Goal: Transaction & Acquisition: Purchase product/service

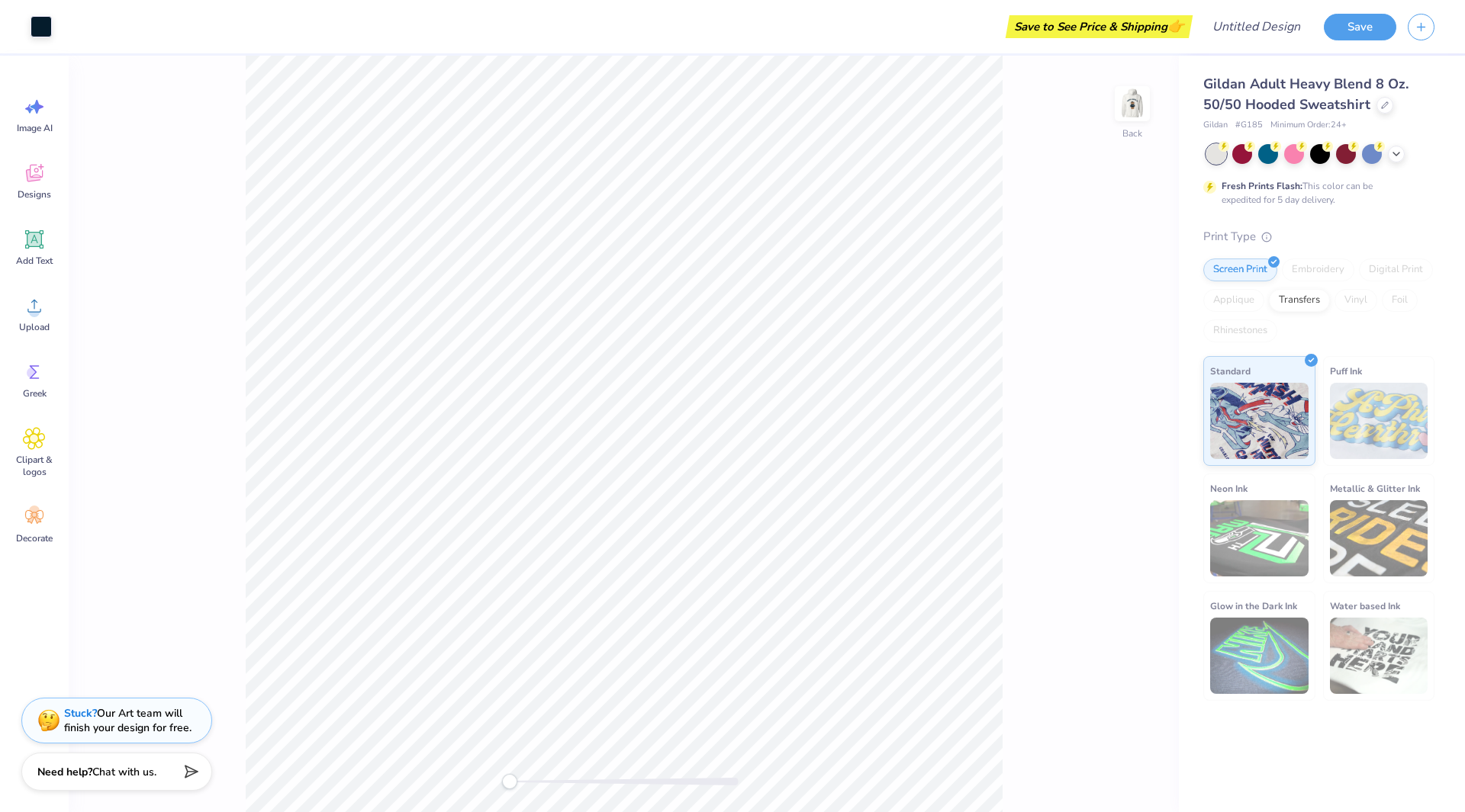
click at [1371, 103] on div "Gildan Adult Heavy Blend 8 Oz. 50/50 Hooded Sweatshirt" at bounding box center [1318, 94] width 231 height 41
click at [1381, 103] on icon at bounding box center [1385, 103] width 7 height 7
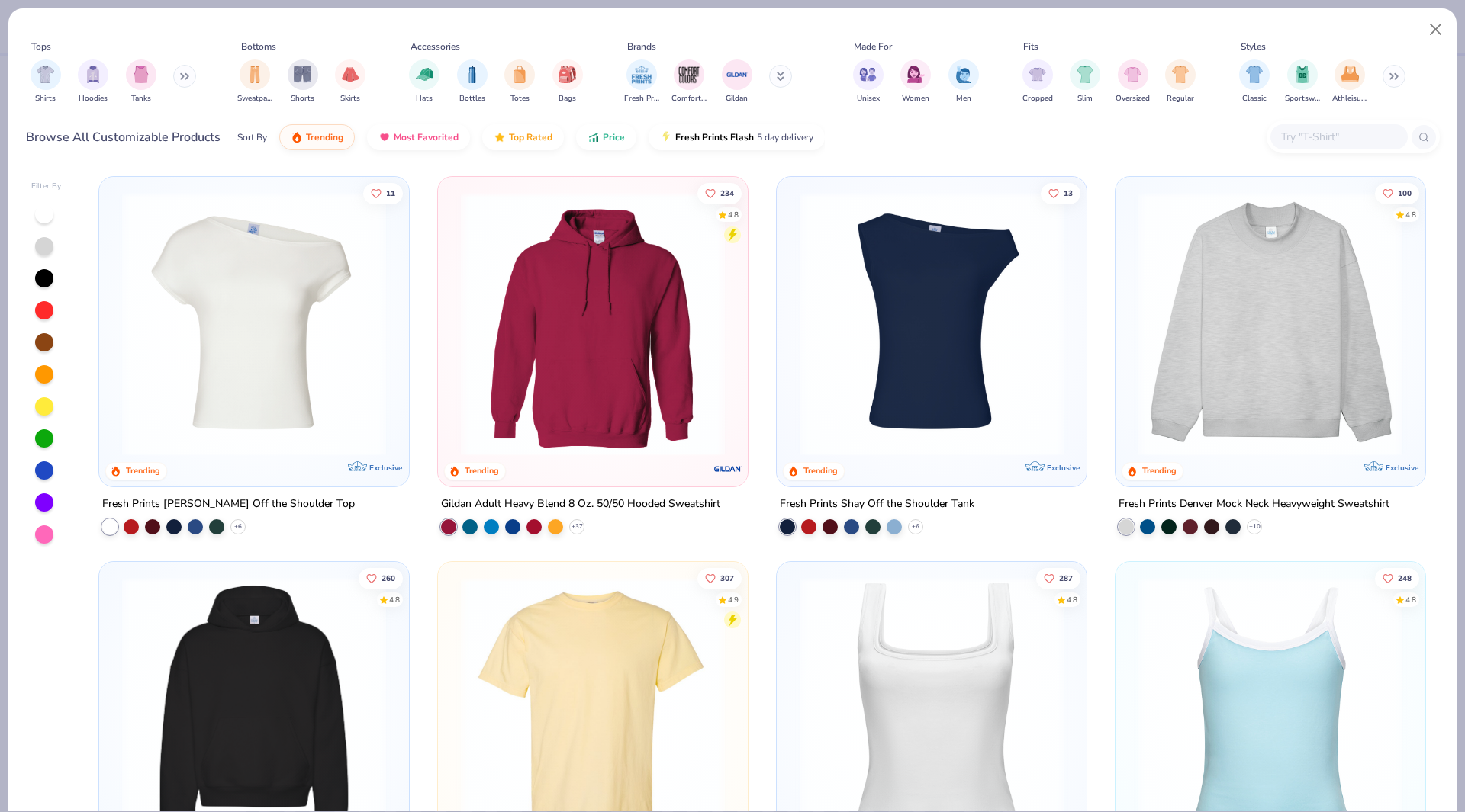
click at [183, 70] on button at bounding box center [184, 75] width 22 height 22
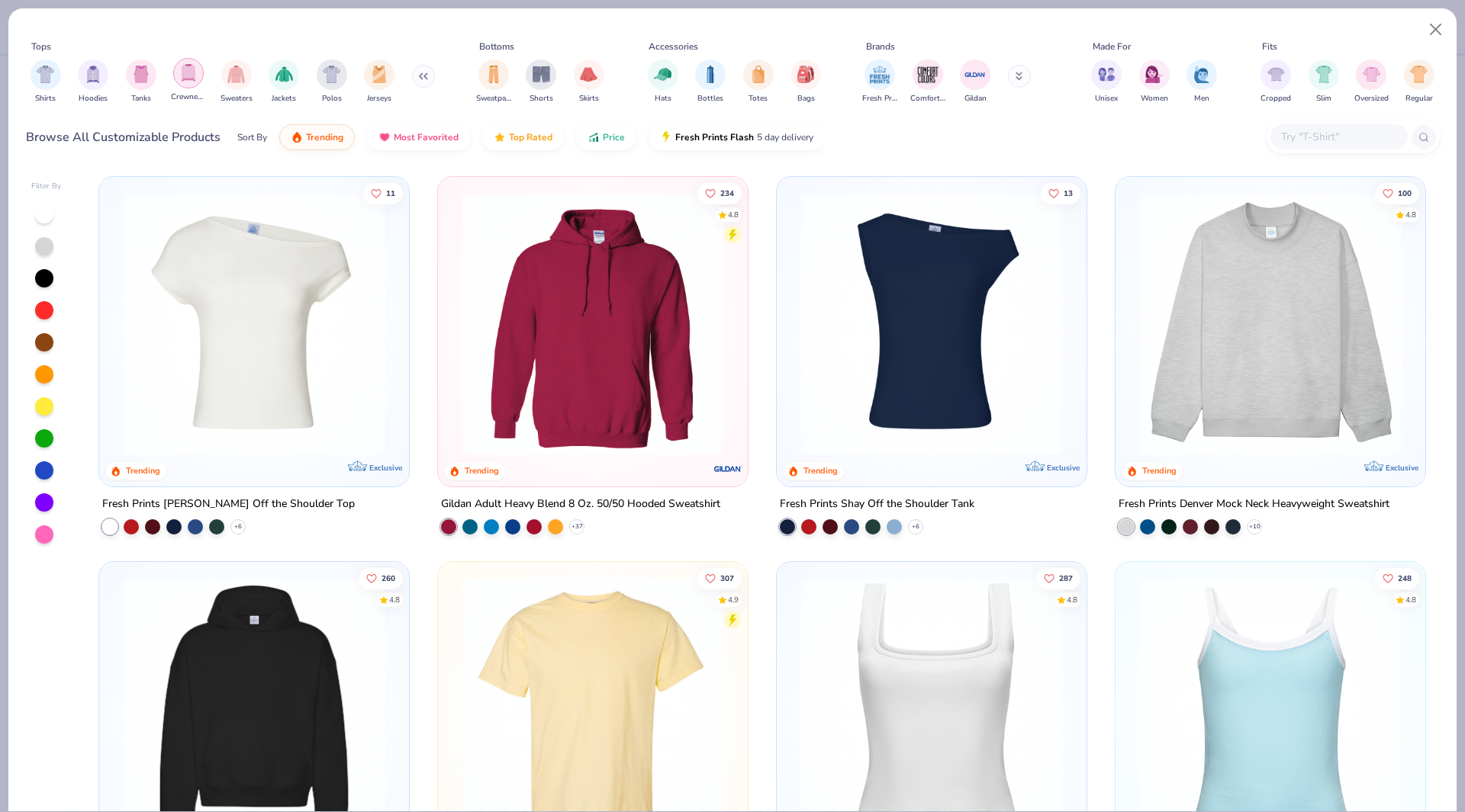
click at [193, 78] on img "filter for Crewnecks" at bounding box center [188, 73] width 17 height 18
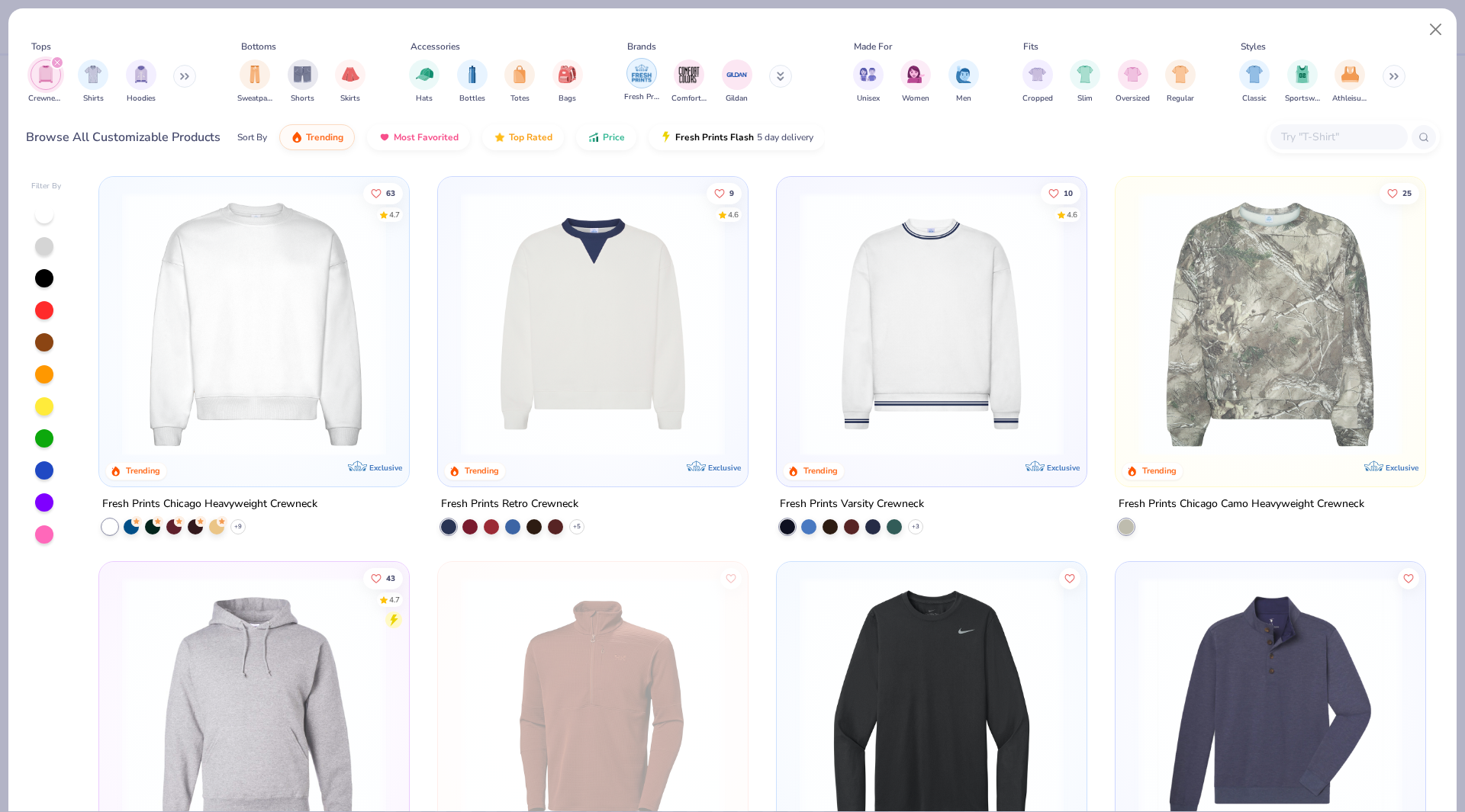
click at [635, 75] on img "filter for Fresh Prints" at bounding box center [641, 73] width 22 height 22
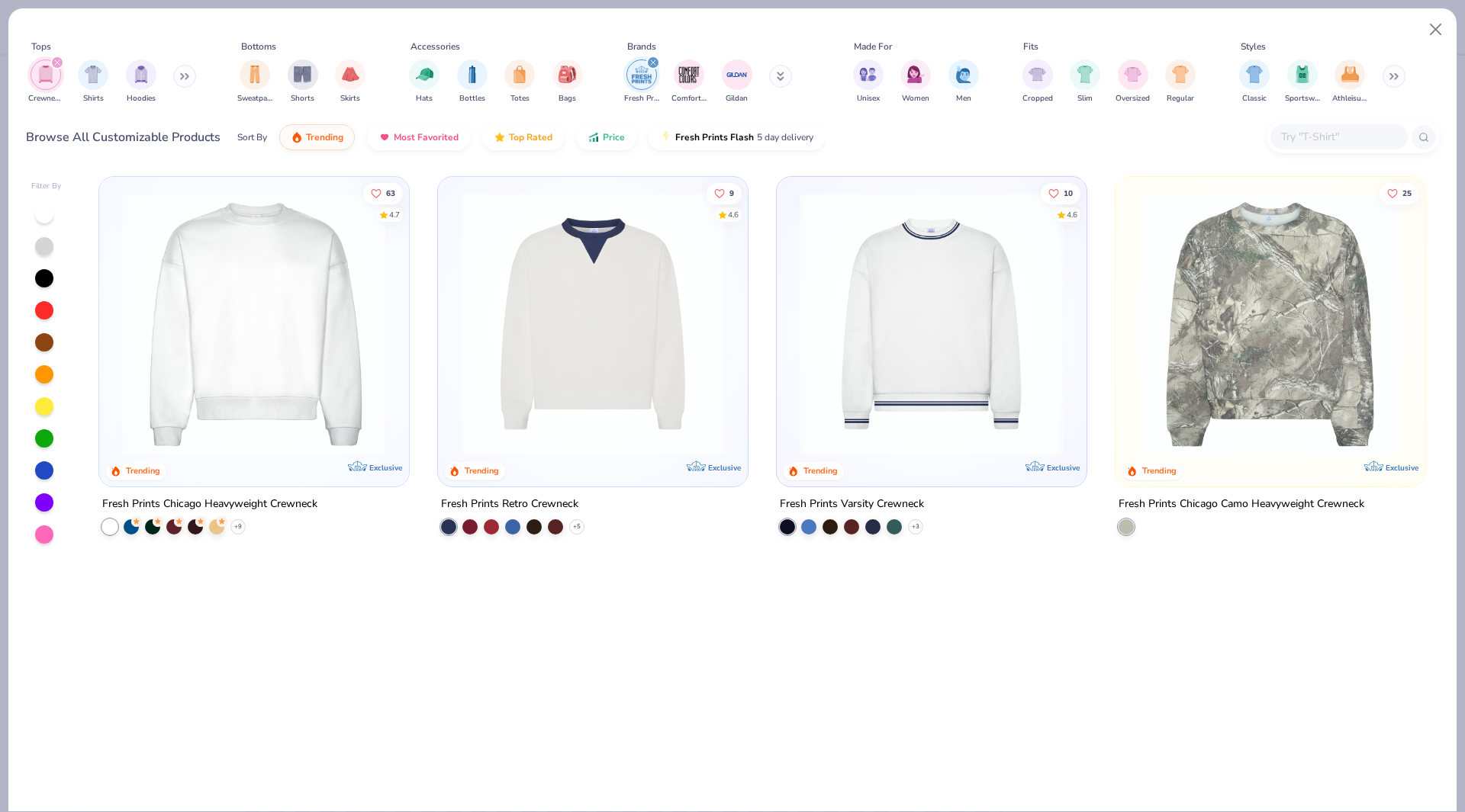
click at [53, 64] on div "filter for Crewnecks" at bounding box center [57, 62] width 13 height 13
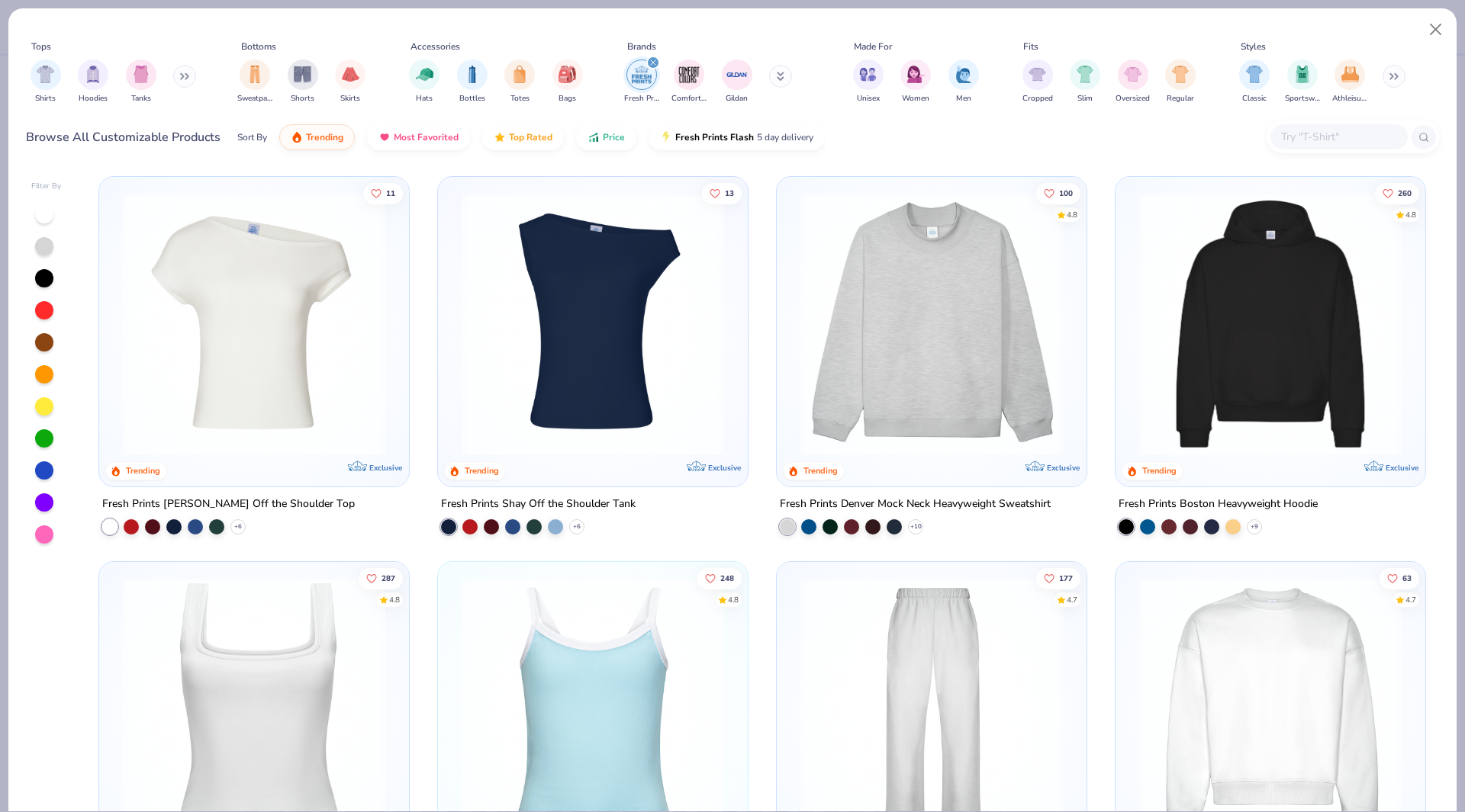
click at [897, 365] on img at bounding box center [931, 324] width 280 height 264
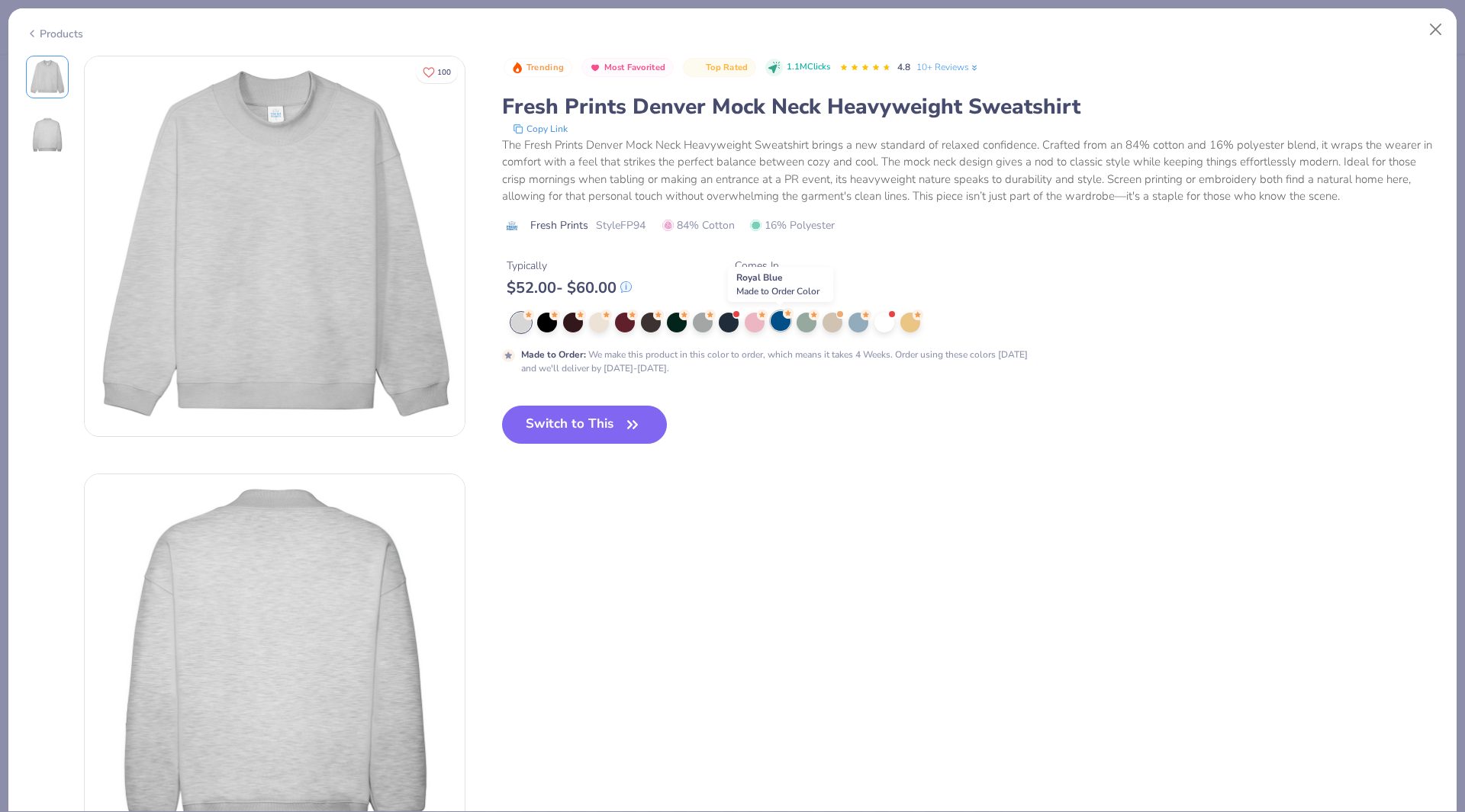
click at [784, 321] on div at bounding box center [780, 321] width 20 height 20
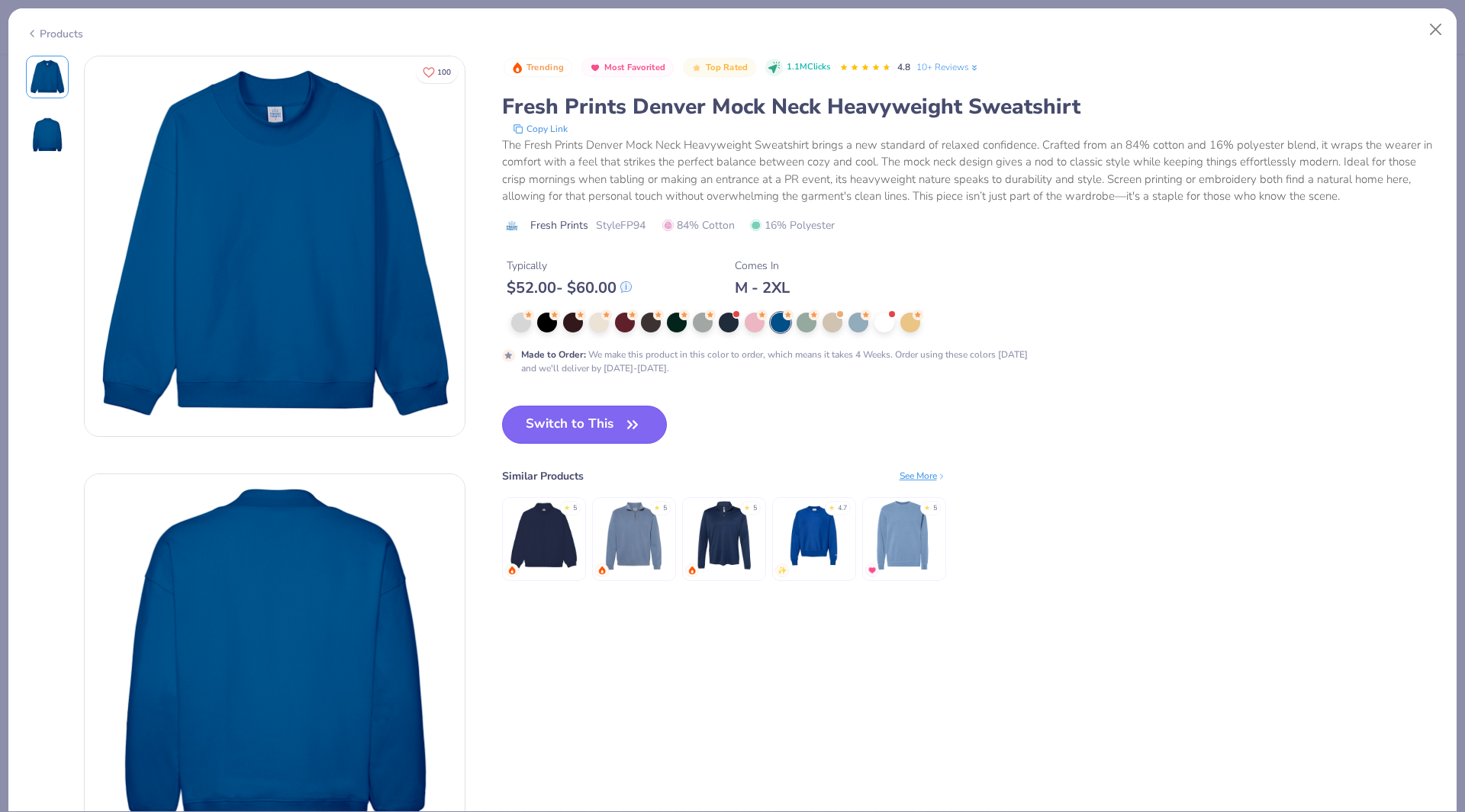
click at [649, 412] on button "Switch to This" at bounding box center [585, 425] width 165 height 38
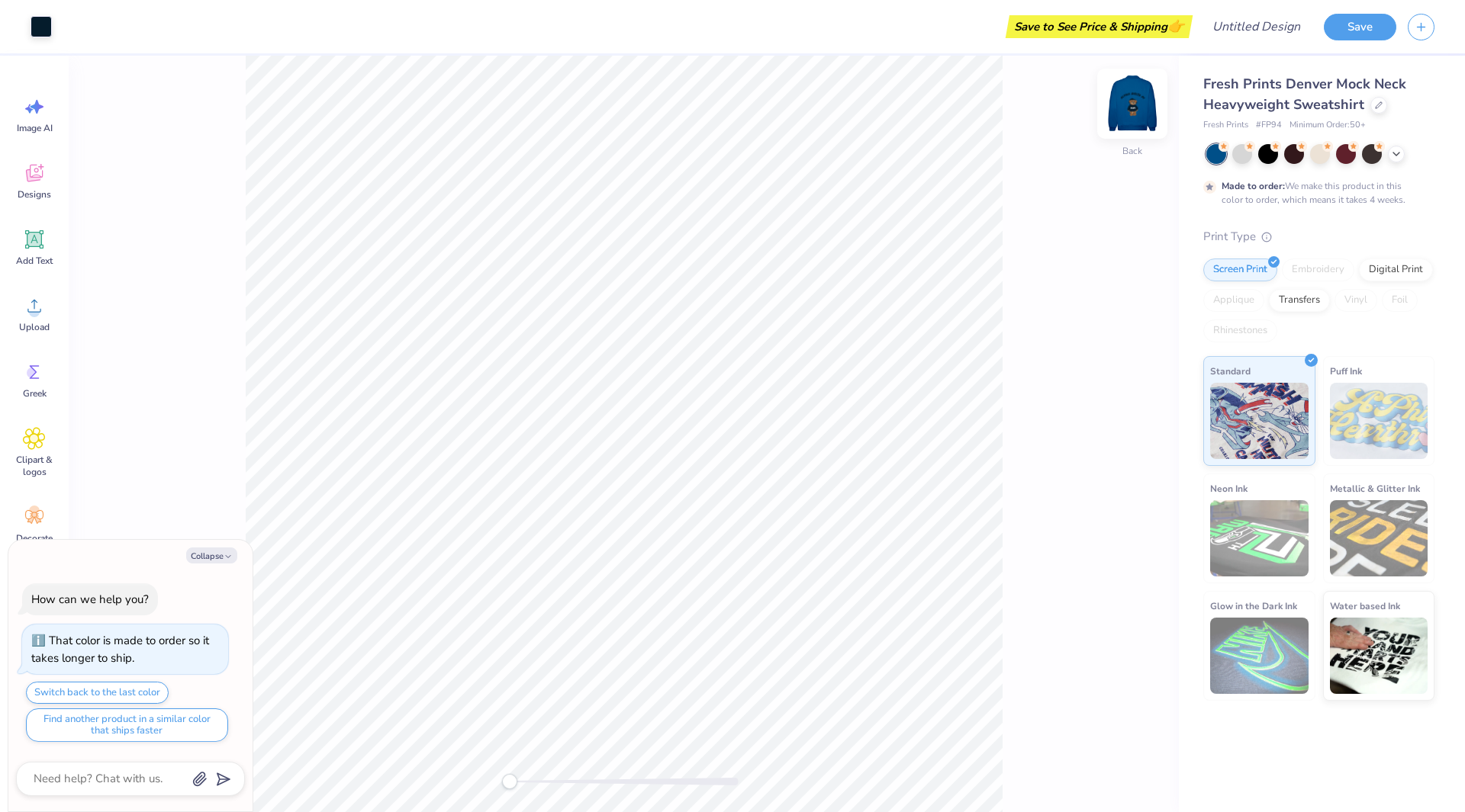
click at [1144, 112] on img at bounding box center [1132, 103] width 61 height 61
click at [31, 172] on icon at bounding box center [34, 173] width 17 height 18
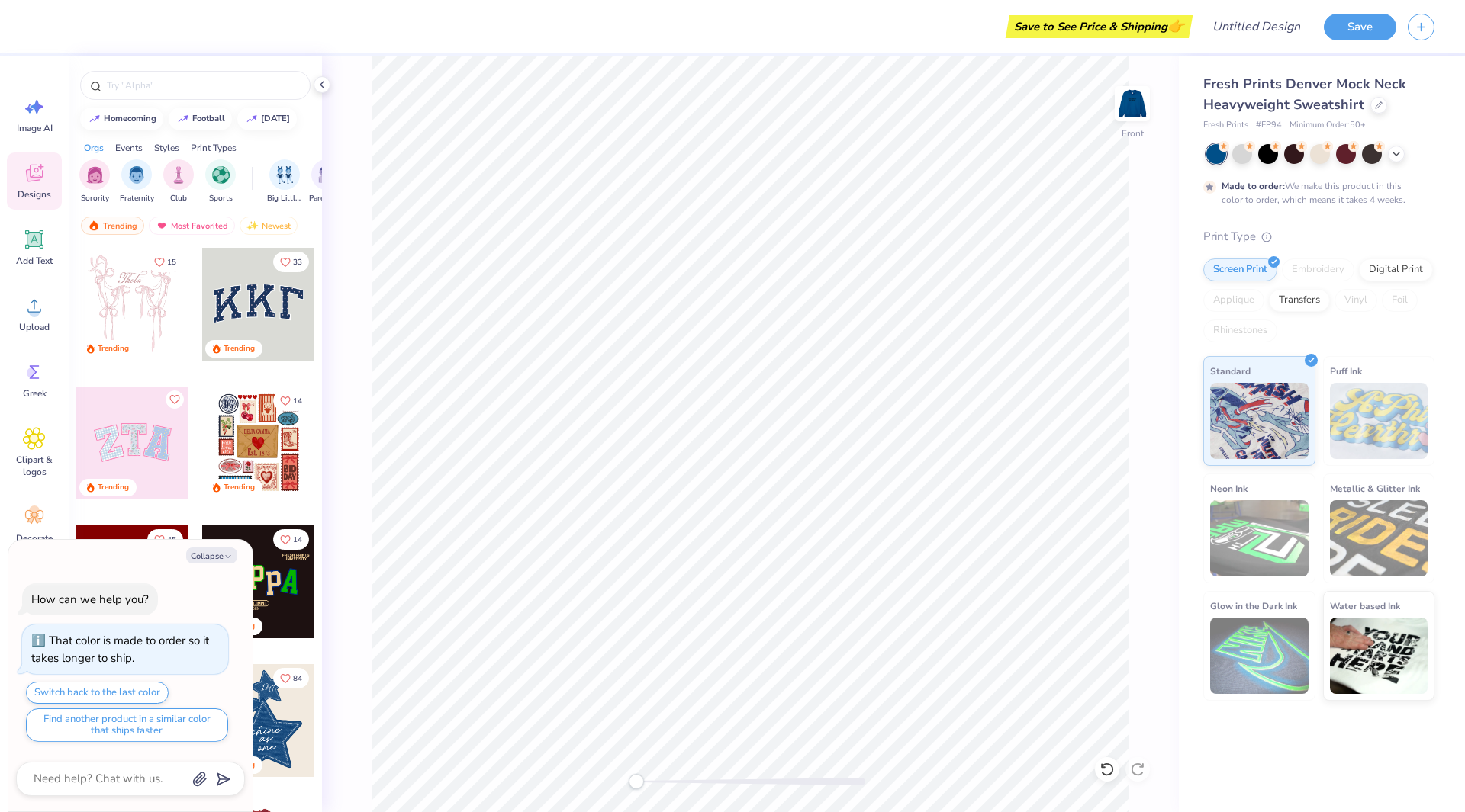
click at [1309, 297] on div "Transfers" at bounding box center [1300, 300] width 61 height 22
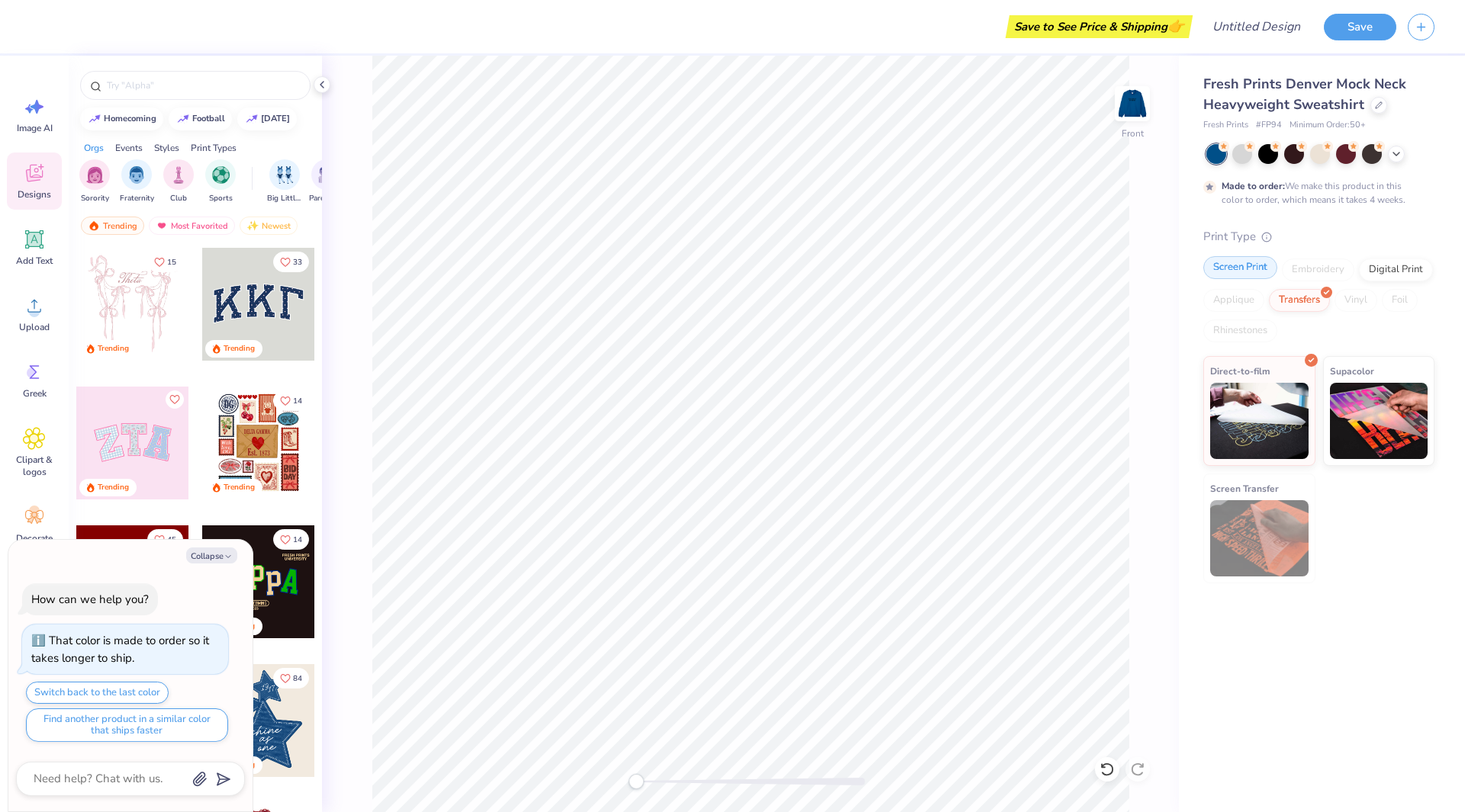
click at [1388, 264] on div "Digital Print" at bounding box center [1396, 269] width 74 height 22
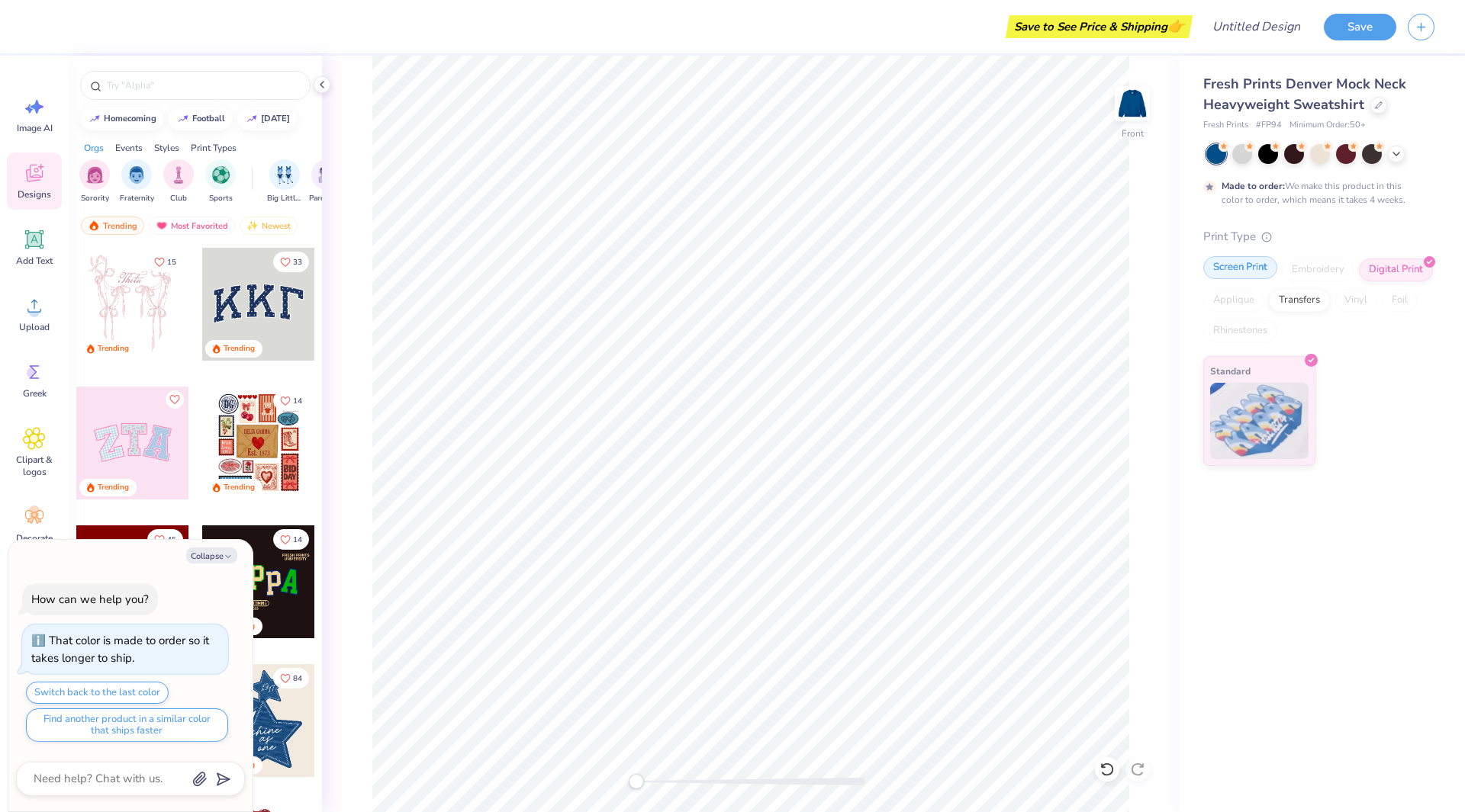
click at [1262, 274] on div "Screen Print" at bounding box center [1240, 267] width 74 height 22
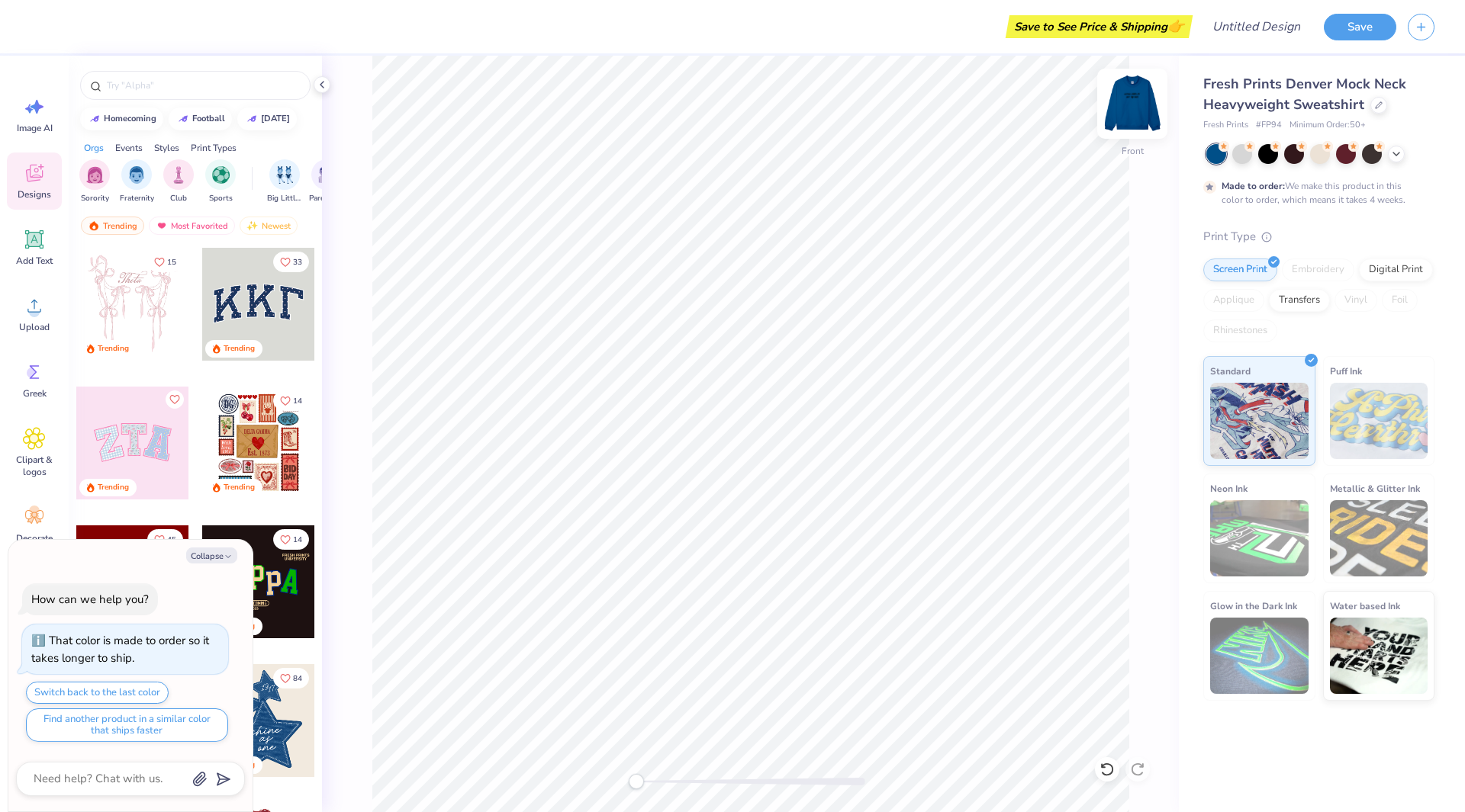
click at [1144, 101] on img at bounding box center [1132, 103] width 61 height 61
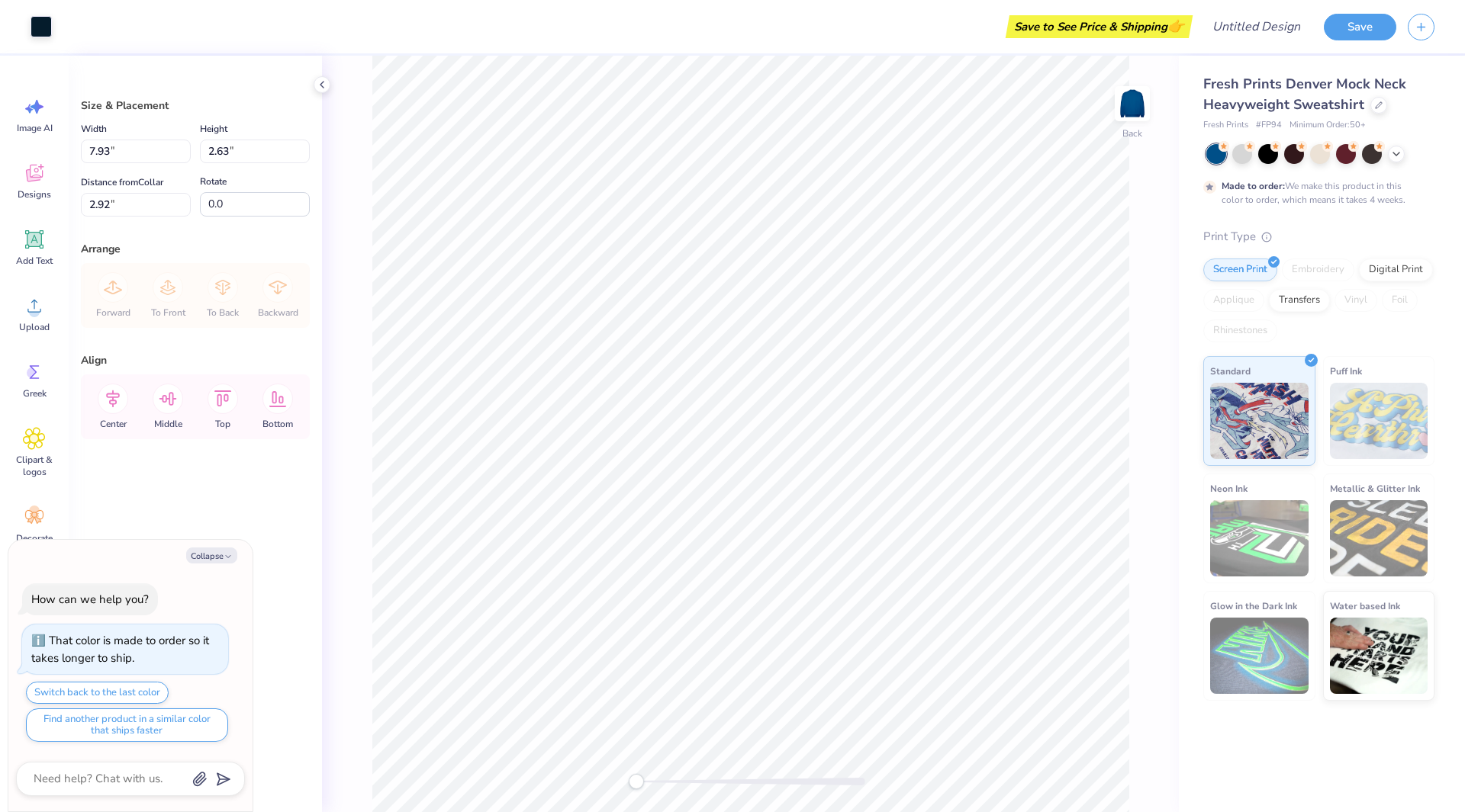
click at [1339, 275] on div "Embroidery" at bounding box center [1318, 269] width 73 height 22
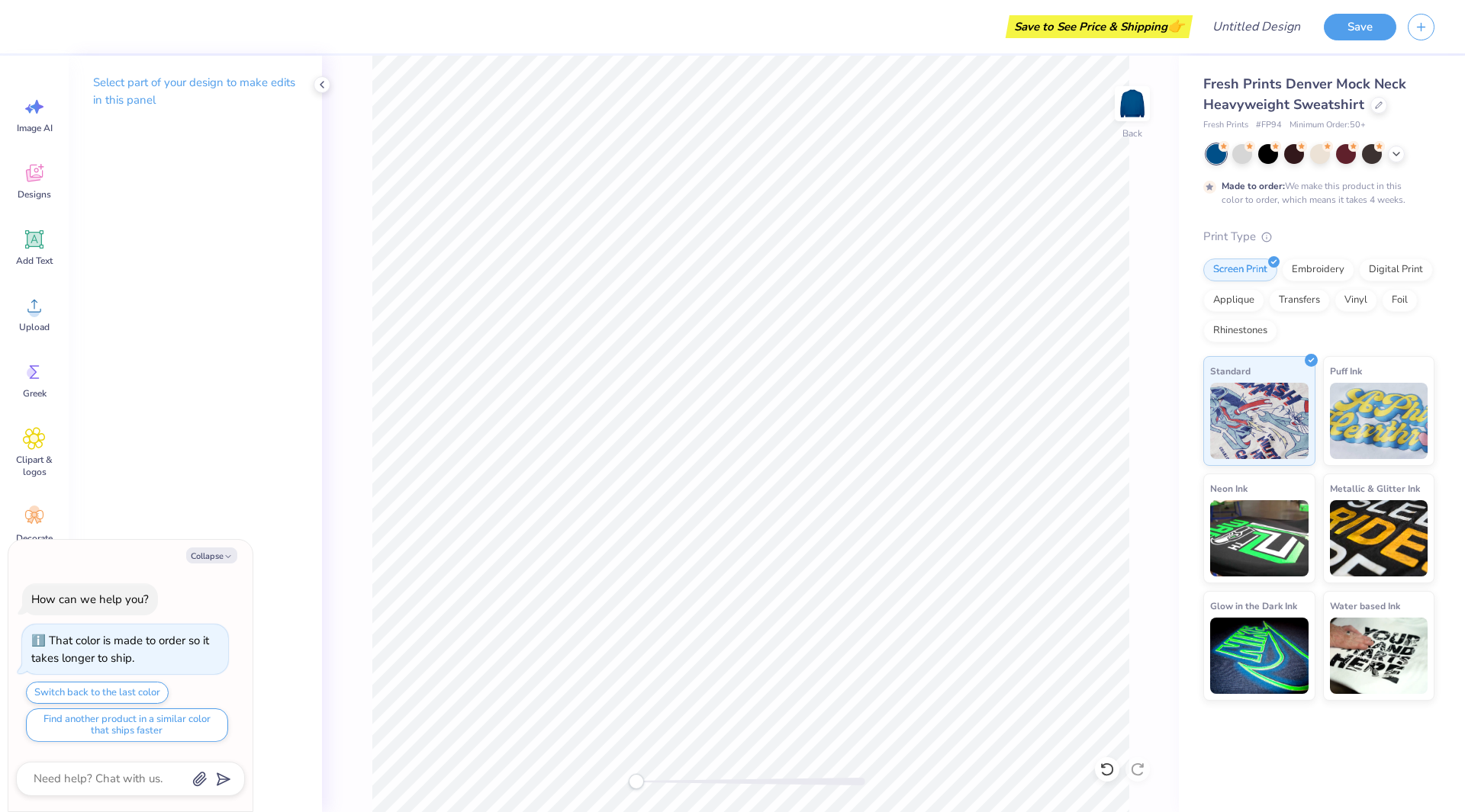
click at [1417, 235] on div "Print Type" at bounding box center [1318, 237] width 231 height 18
click at [1245, 296] on div "Applique" at bounding box center [1234, 297] width 61 height 22
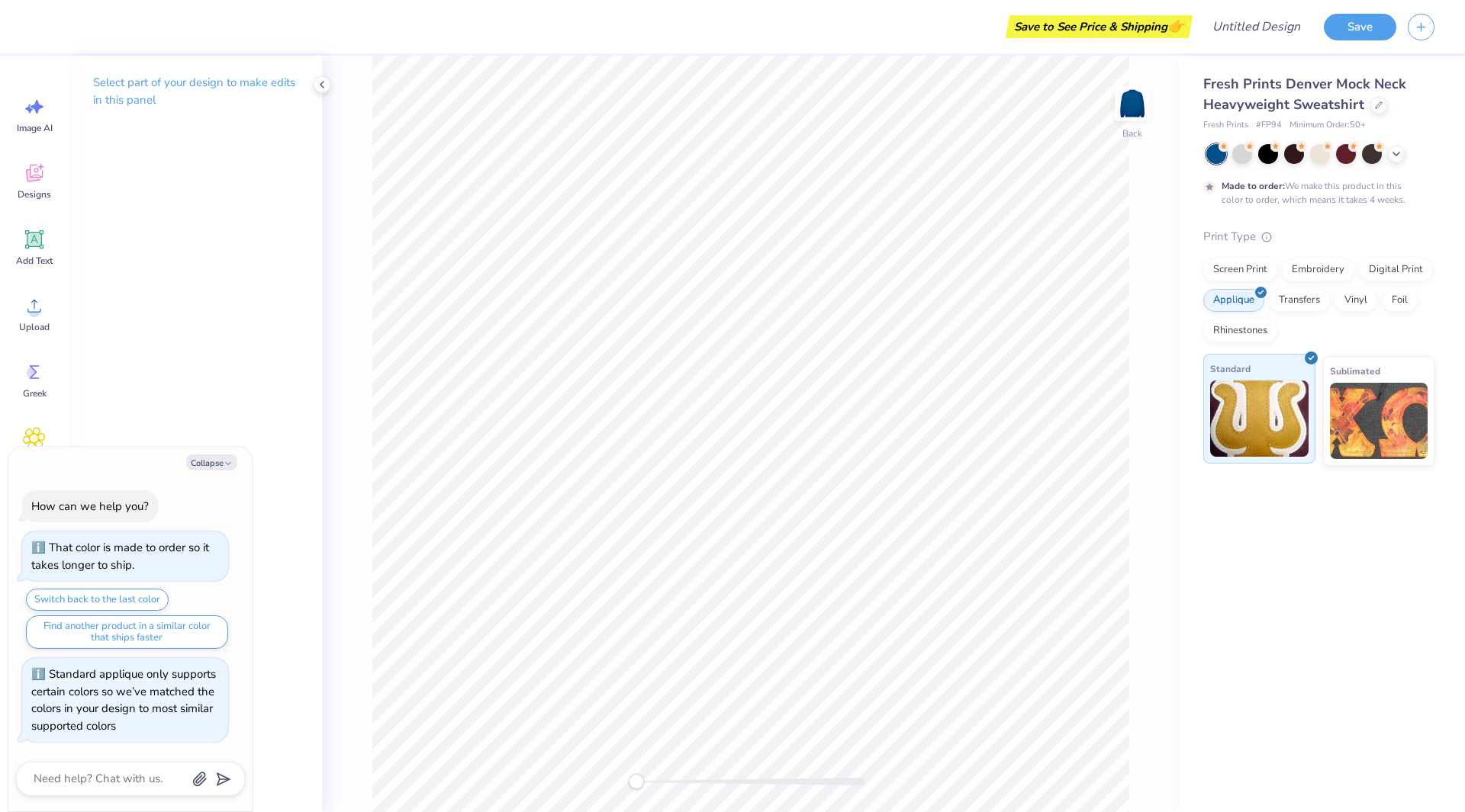
click at [1273, 428] on img at bounding box center [1259, 419] width 99 height 76
click at [31, 107] on icon at bounding box center [37, 106] width 13 height 13
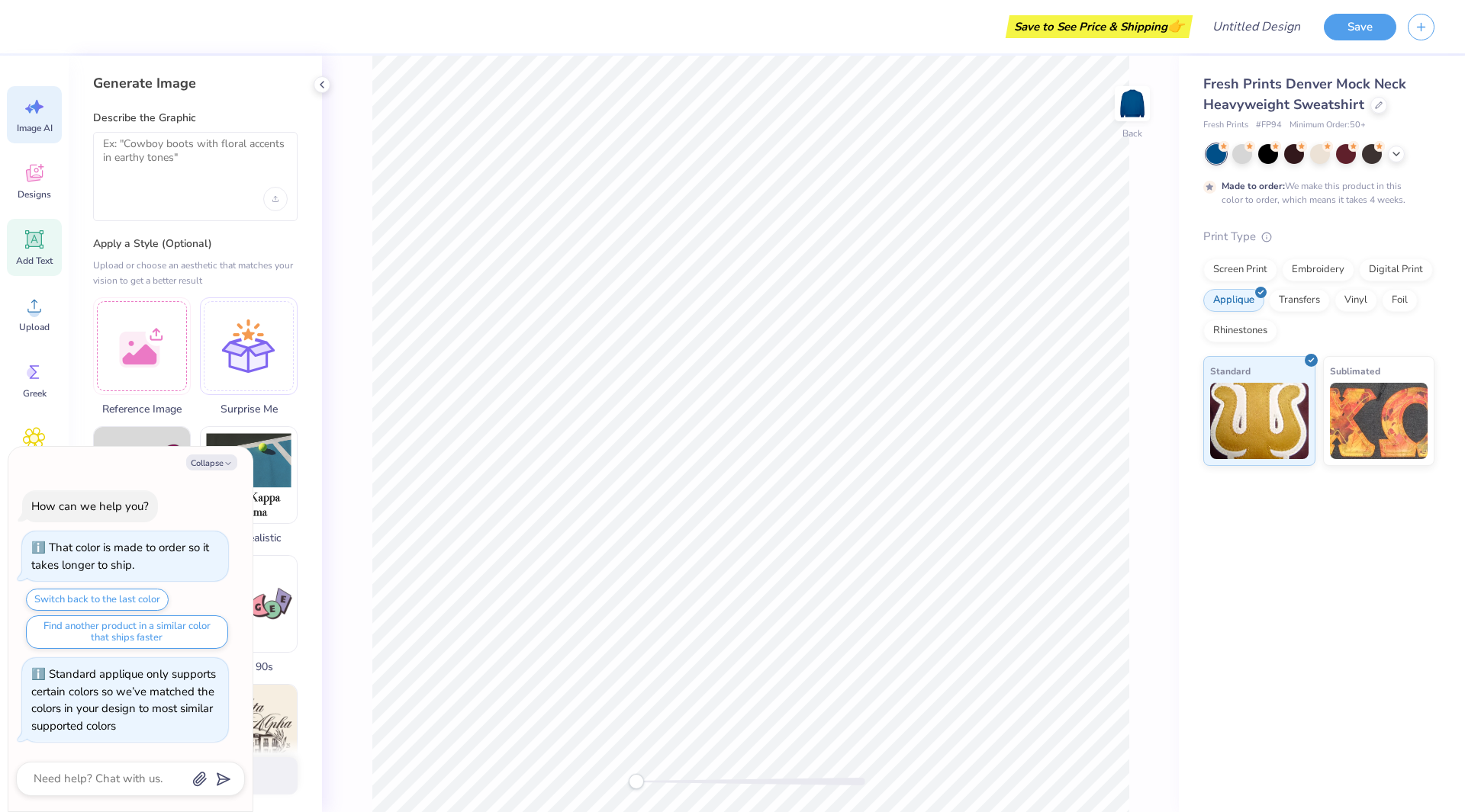
click at [27, 235] on icon at bounding box center [33, 239] width 22 height 22
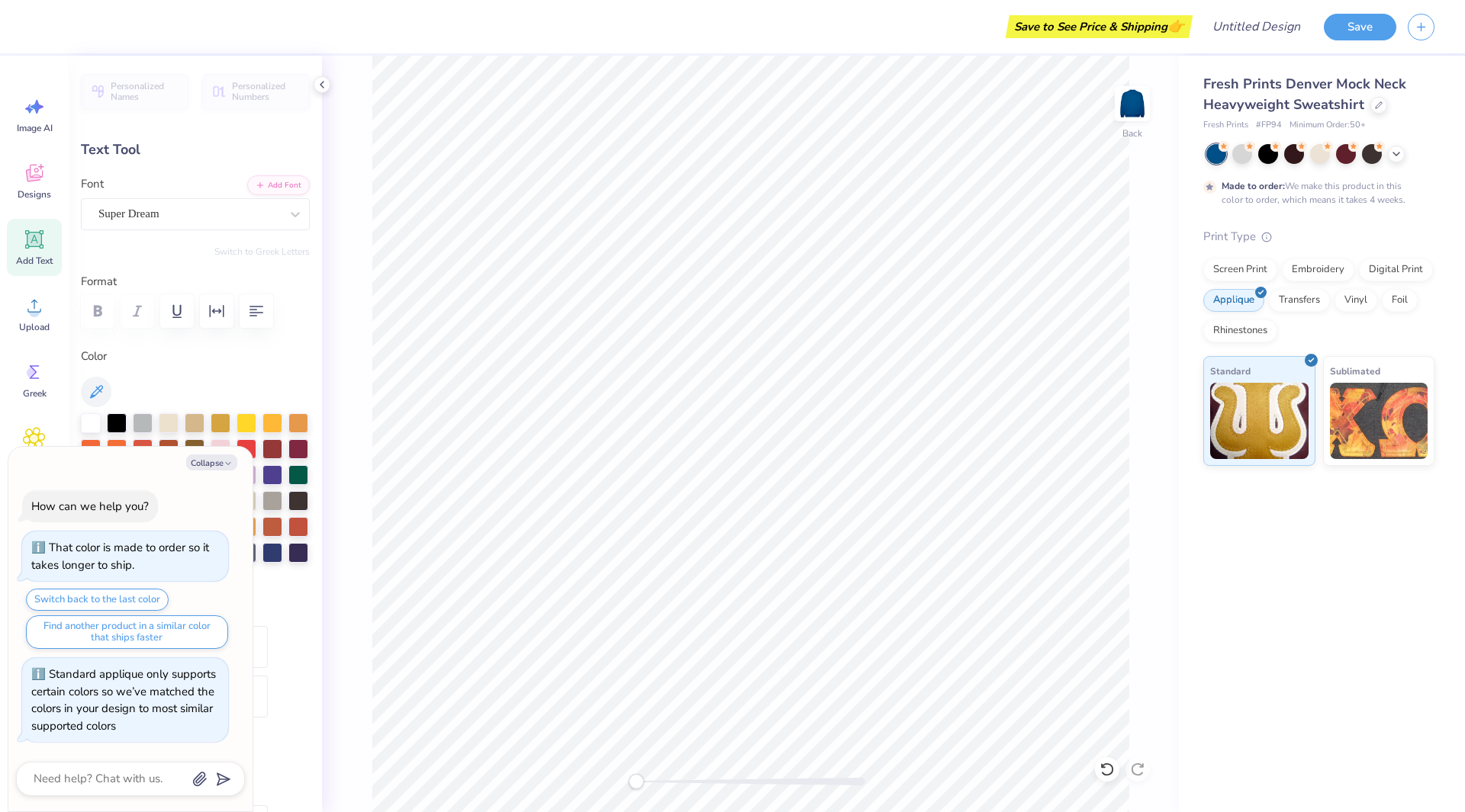
type textarea "x"
